Goal: Find specific page/section: Find specific page/section

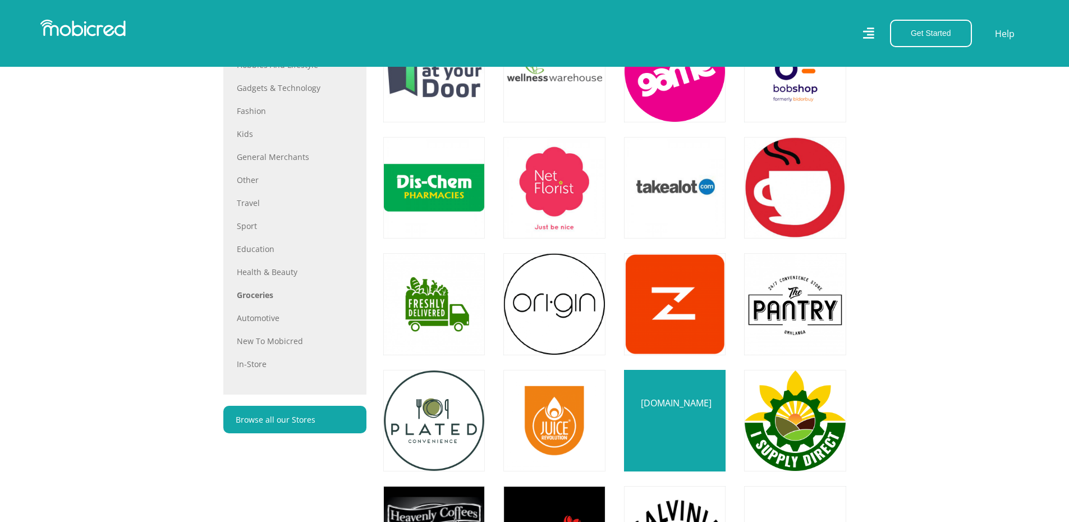
scroll to position [842, 0]
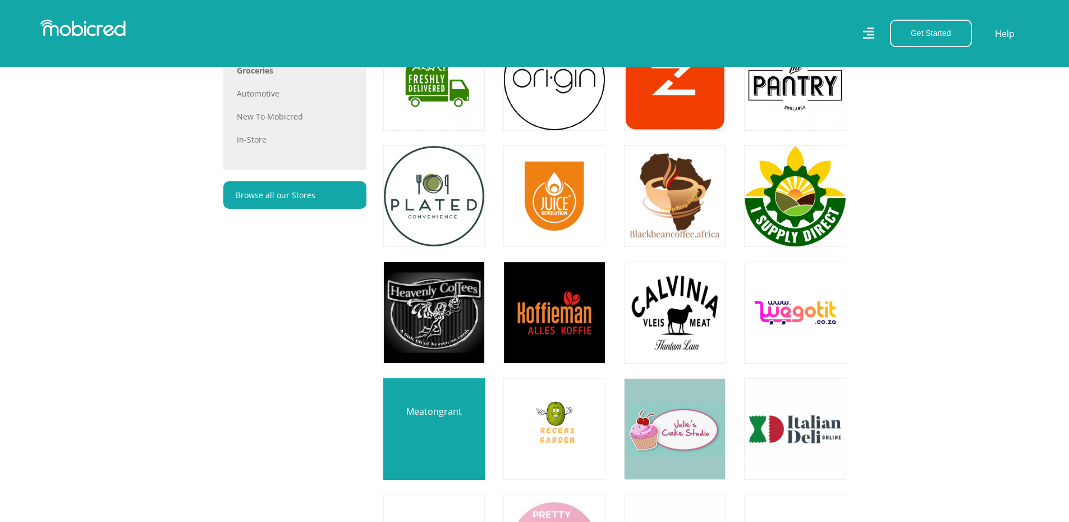
click at [447, 432] on link at bounding box center [434, 429] width 120 height 120
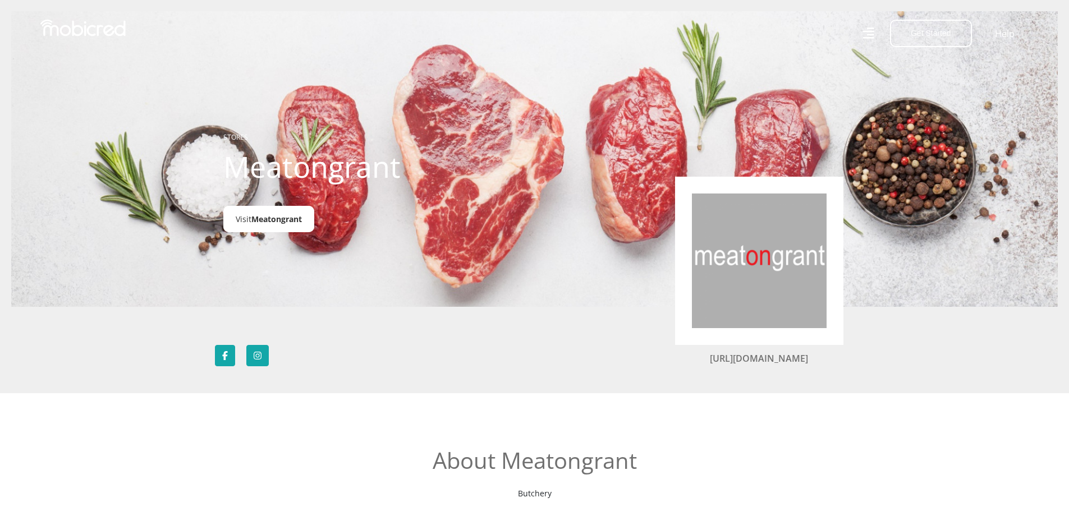
click at [260, 220] on span "Meatongrant" at bounding box center [276, 219] width 50 height 11
